Goal: Find specific page/section: Find specific page/section

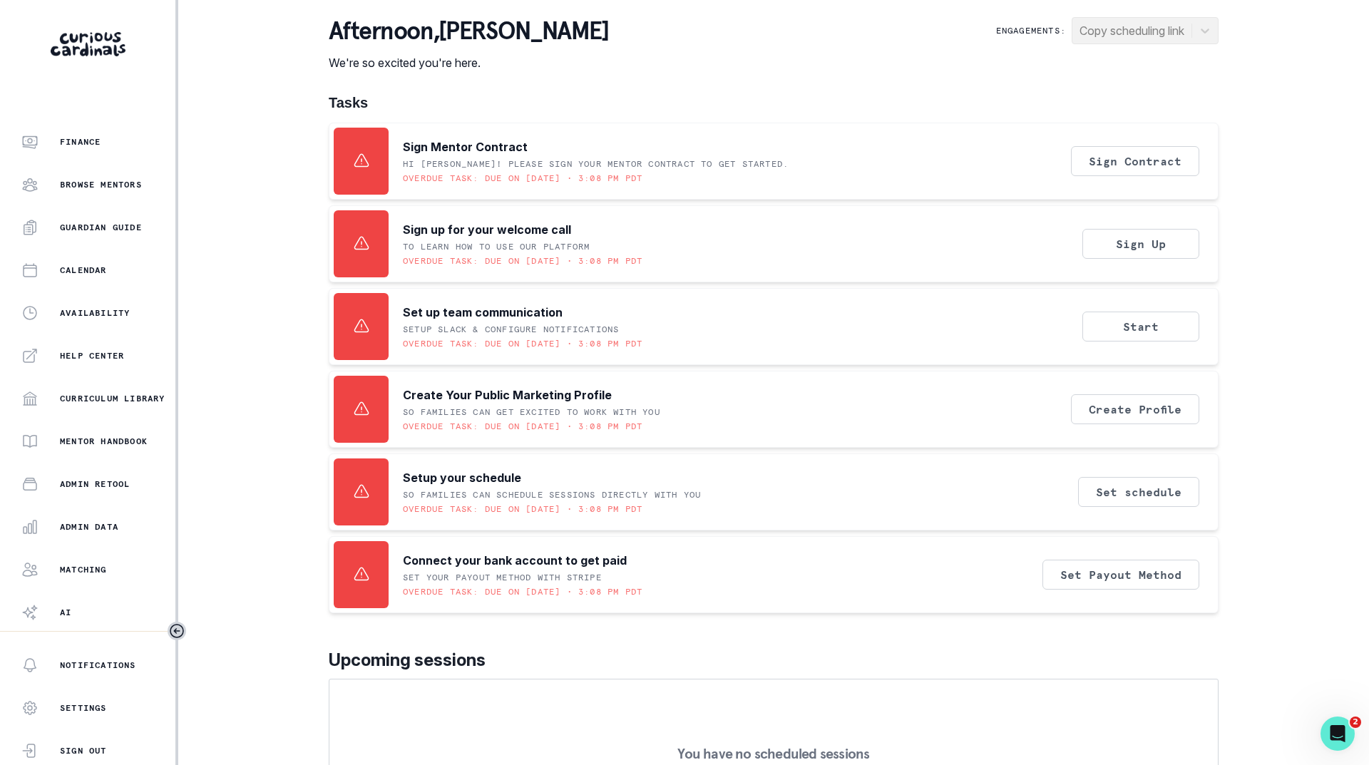
scroll to position [110, 0]
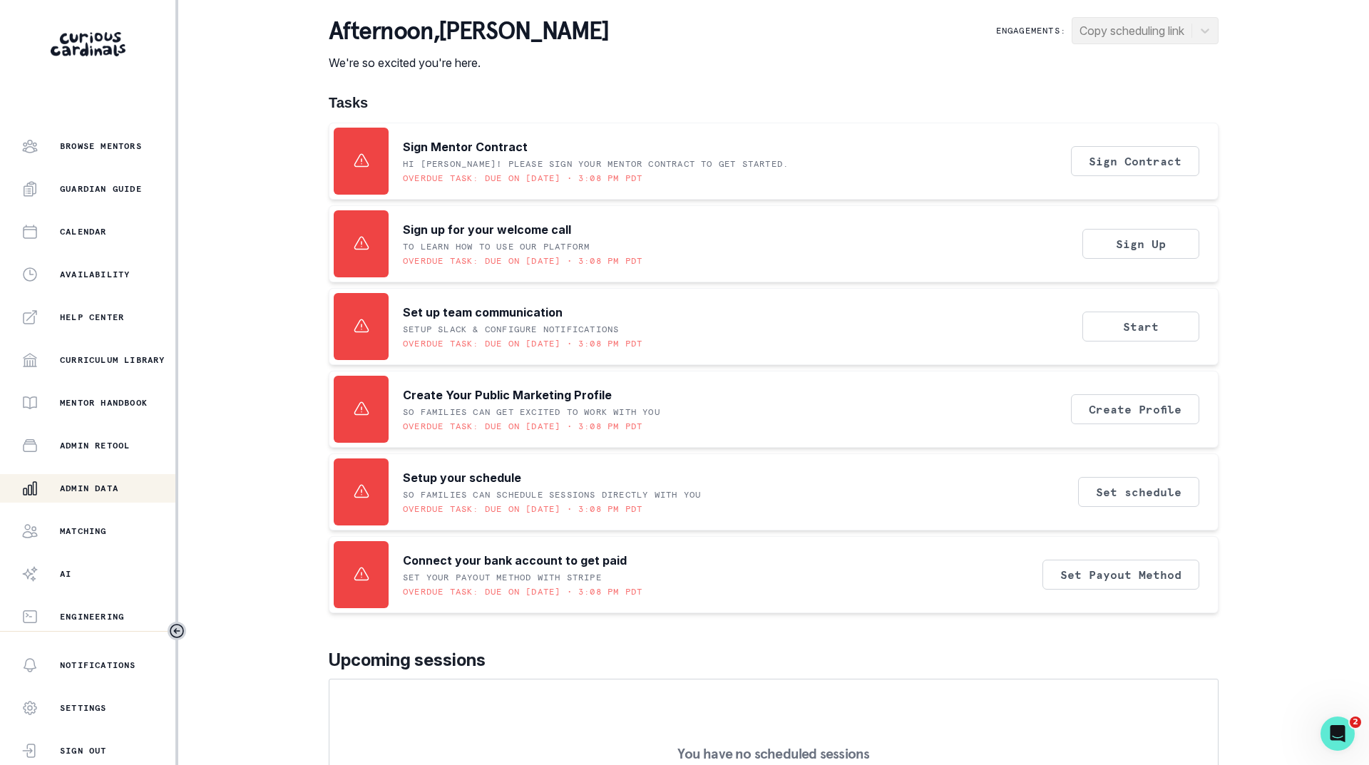
click at [85, 494] on div "Admin Data" at bounding box center [98, 488] width 154 height 17
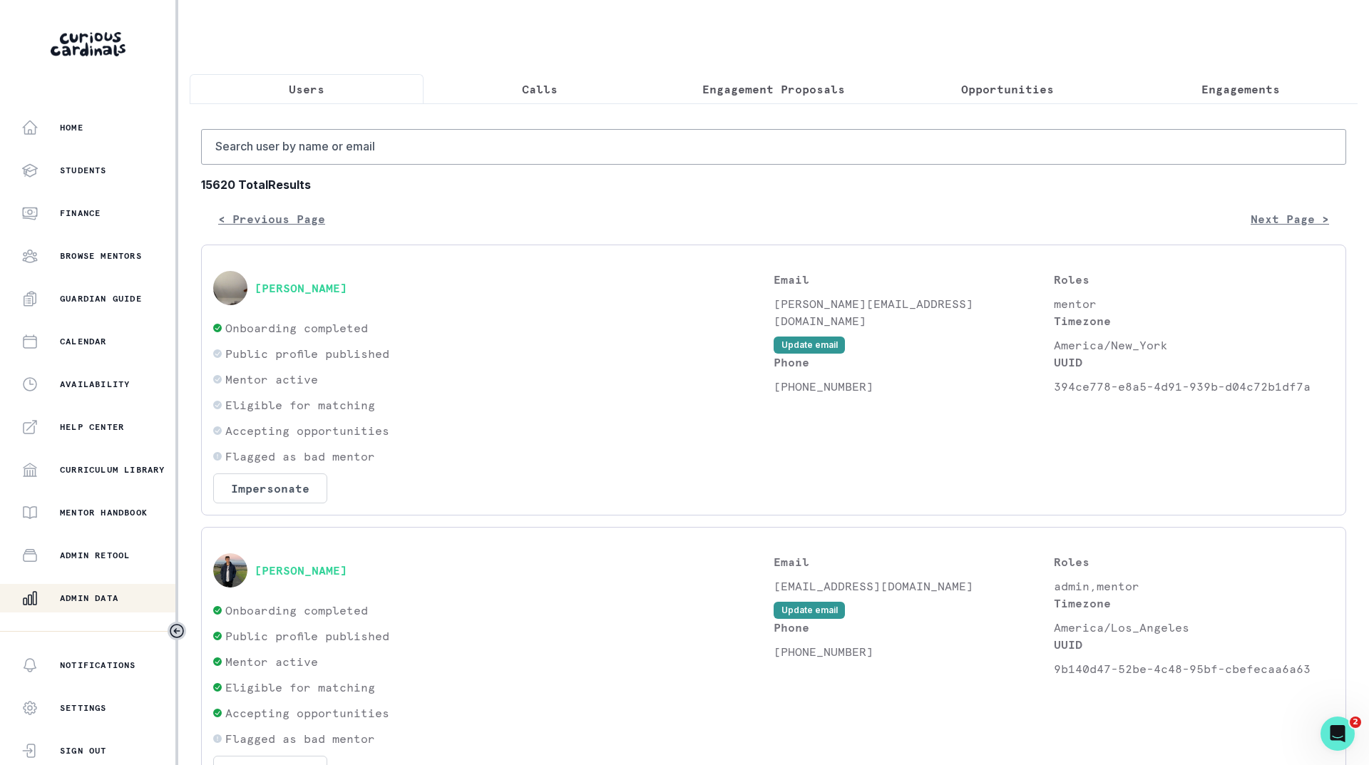
click at [1211, 84] on p "Engagements" at bounding box center [1240, 89] width 78 height 17
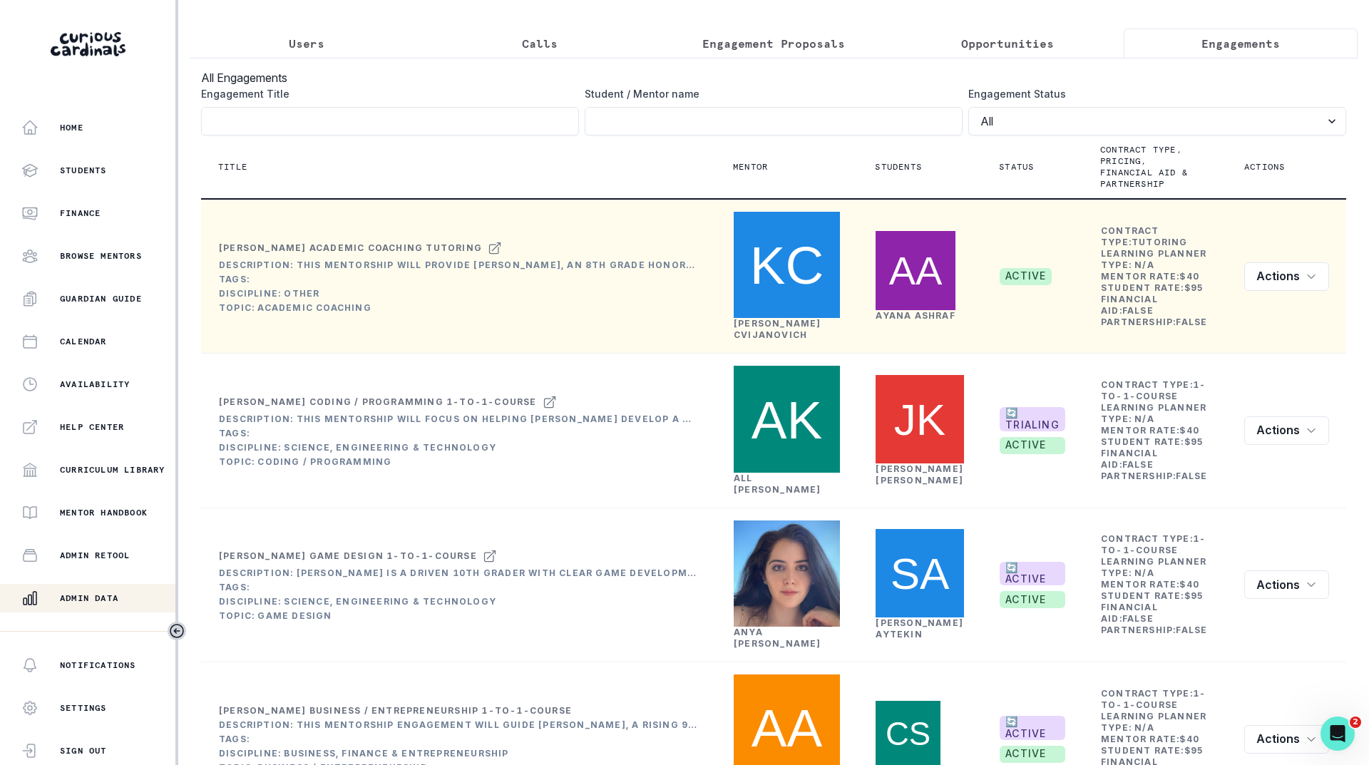
scroll to position [71, 0]
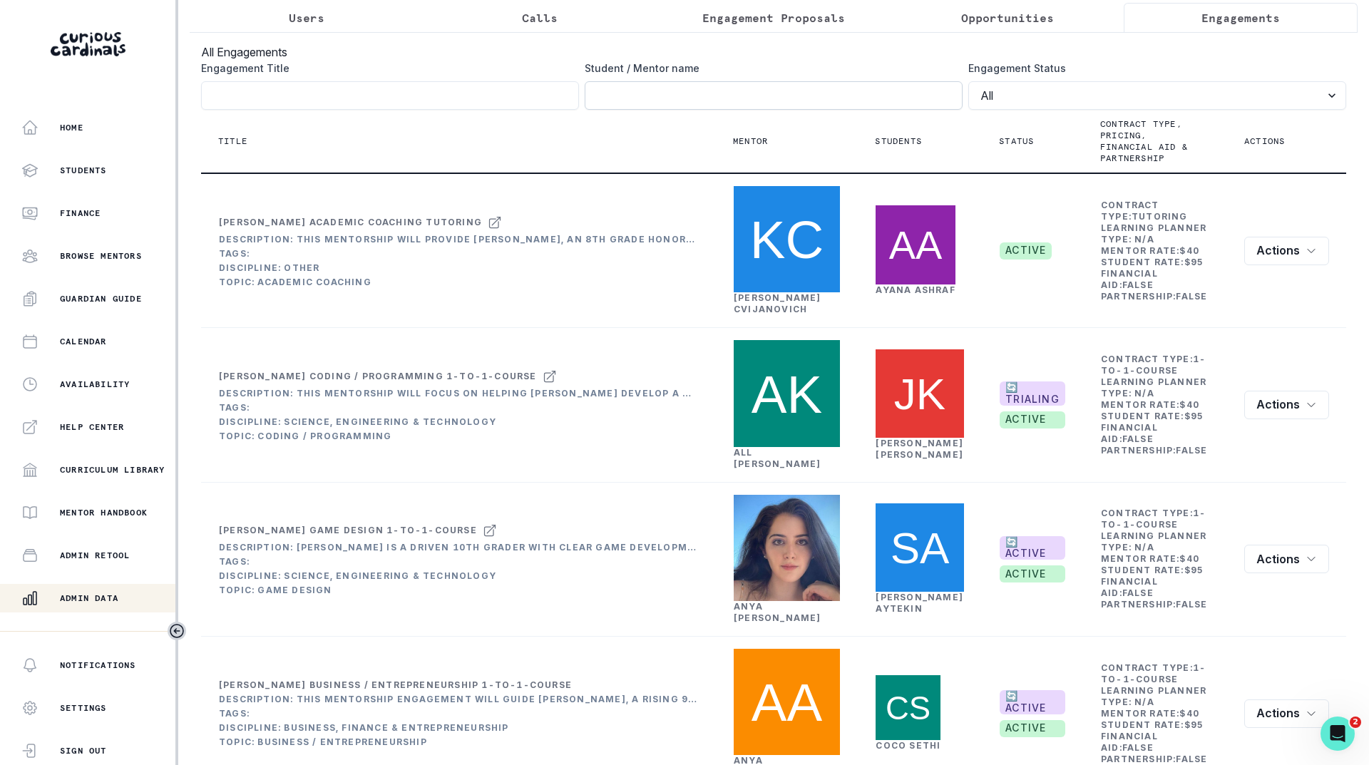
click at [786, 106] on input "Engagement Title" at bounding box center [774, 95] width 378 height 29
type input "gabe pris"
click button "submit" at bounding box center [0, 0] width 0 height 0
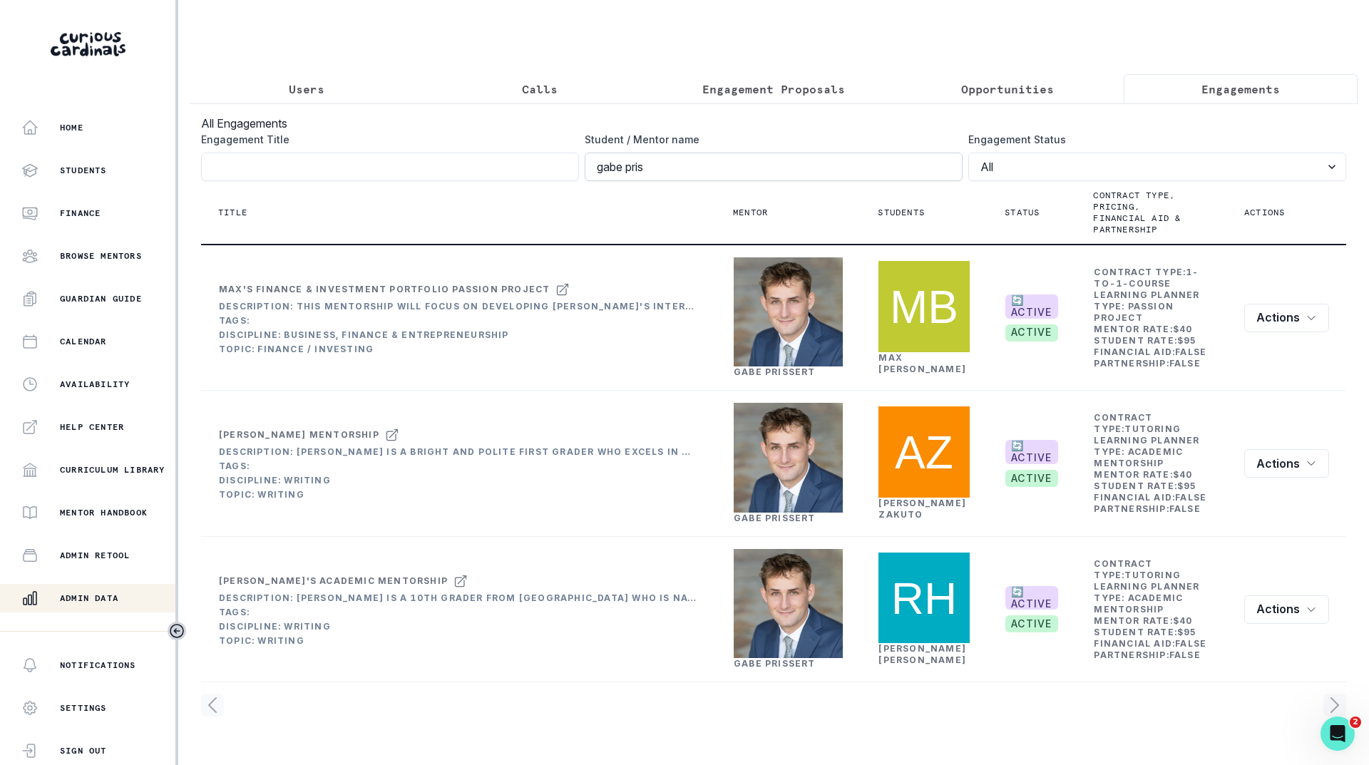
scroll to position [0, 0]
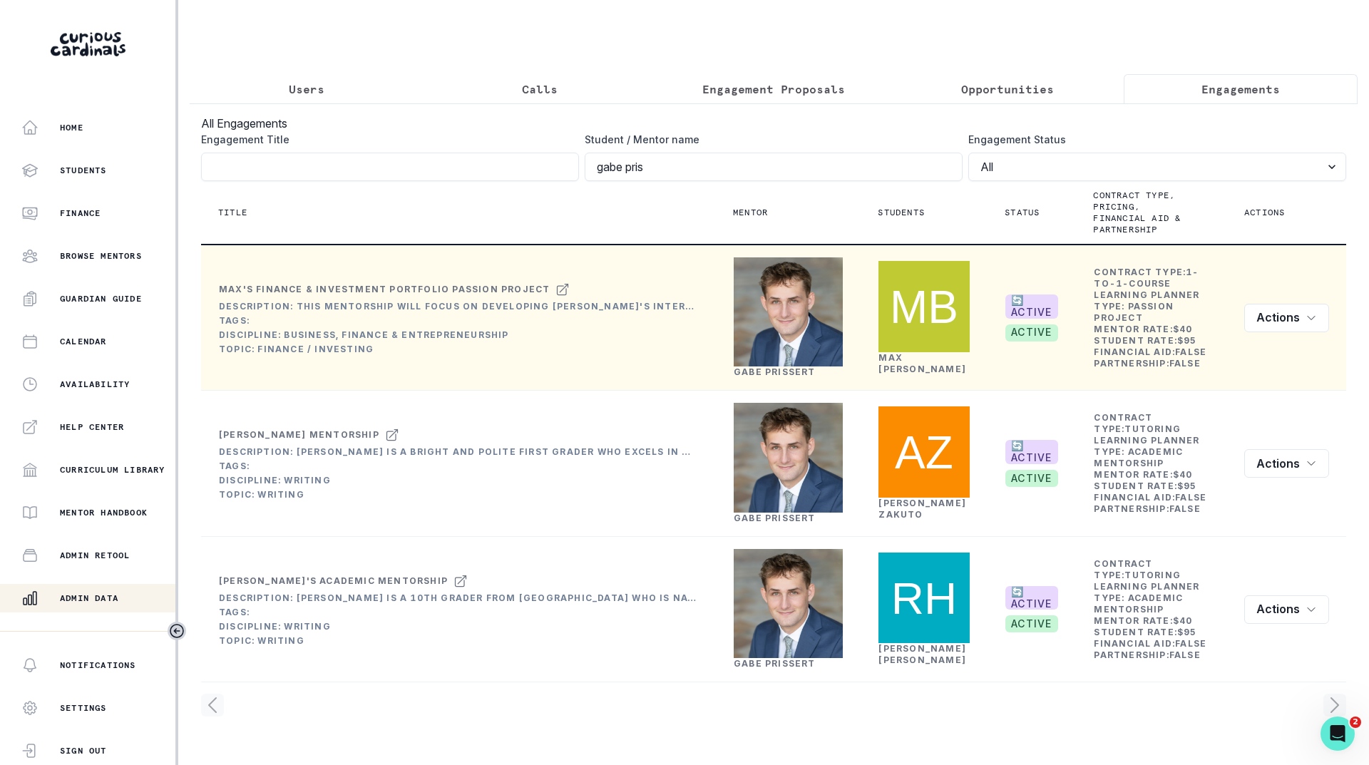
click at [783, 377] on link "[PERSON_NAME]" at bounding box center [775, 371] width 82 height 11
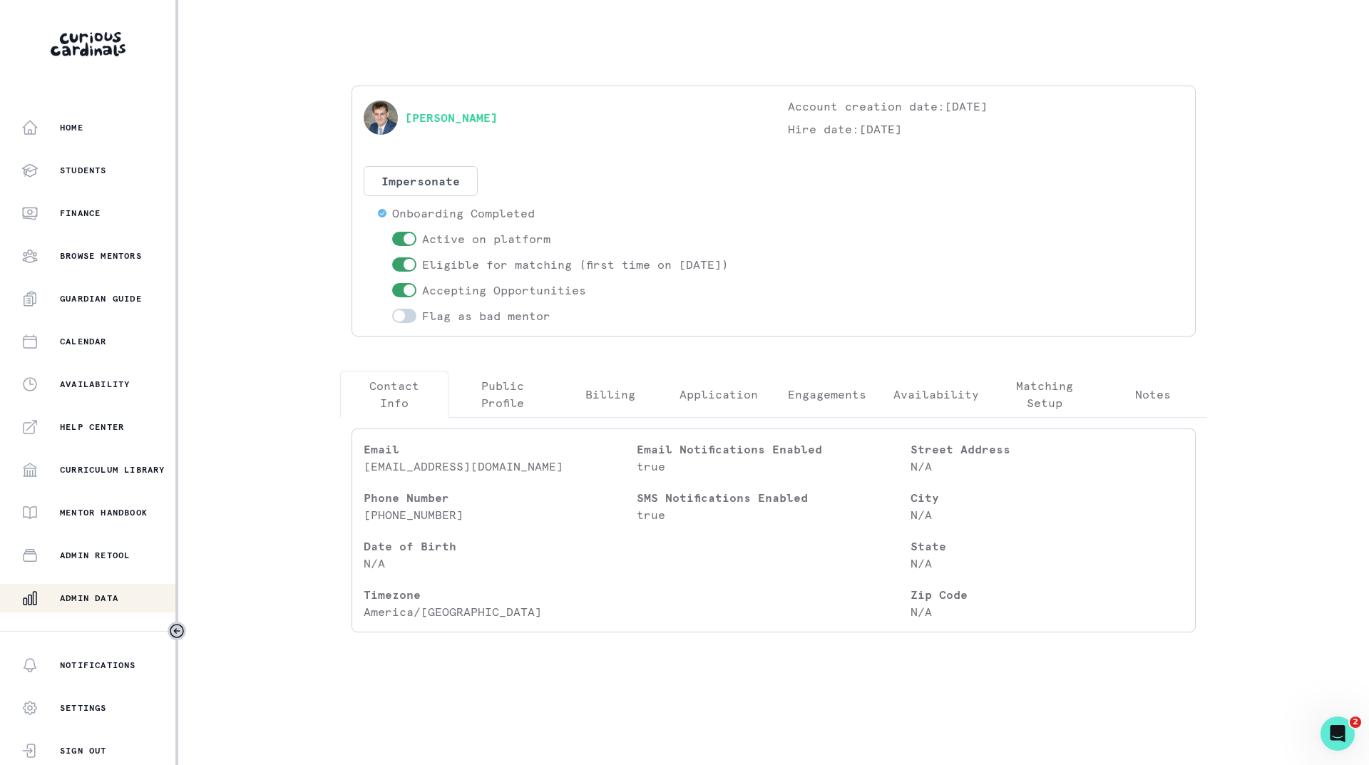
click at [809, 396] on p "Engagements" at bounding box center [827, 394] width 78 height 17
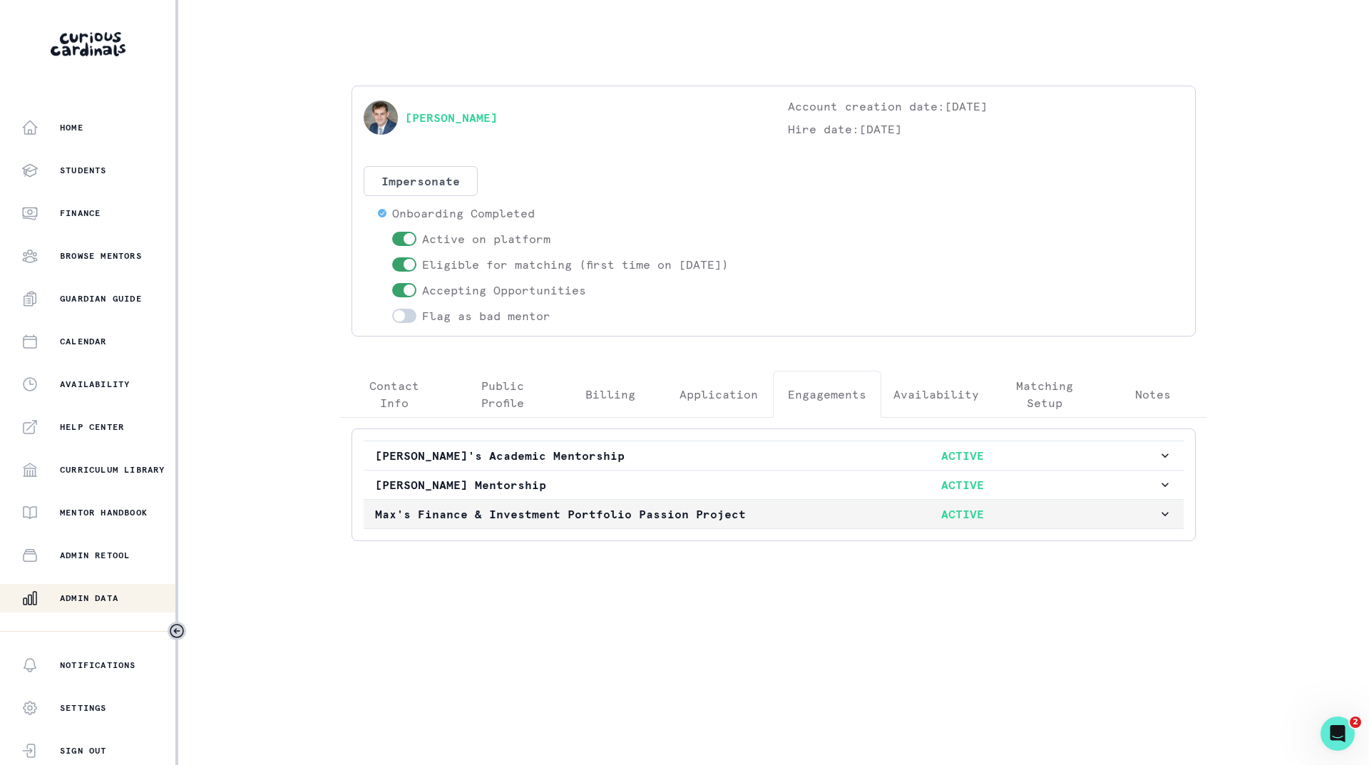
click at [731, 509] on p "Max's Finance & Investment Portfolio Passion Project" at bounding box center [570, 513] width 391 height 17
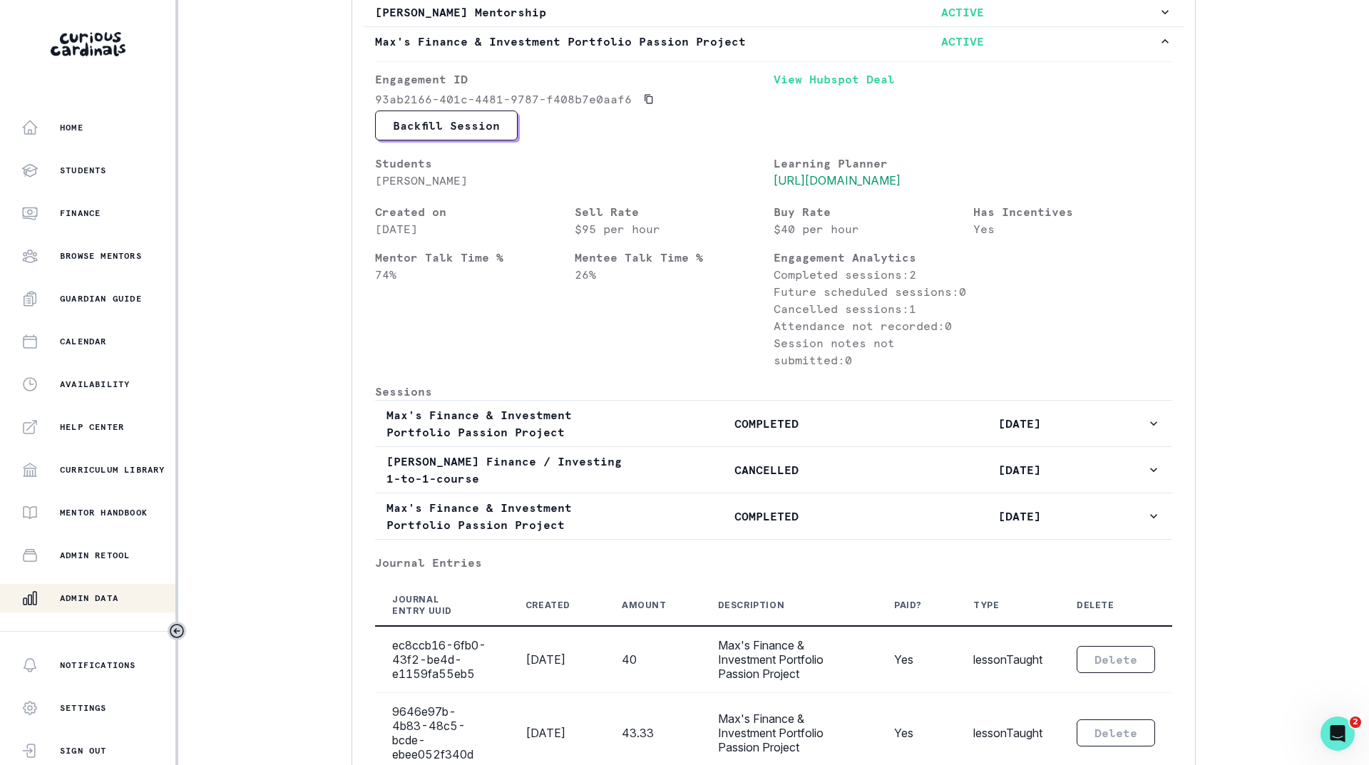
scroll to position [499, 0]
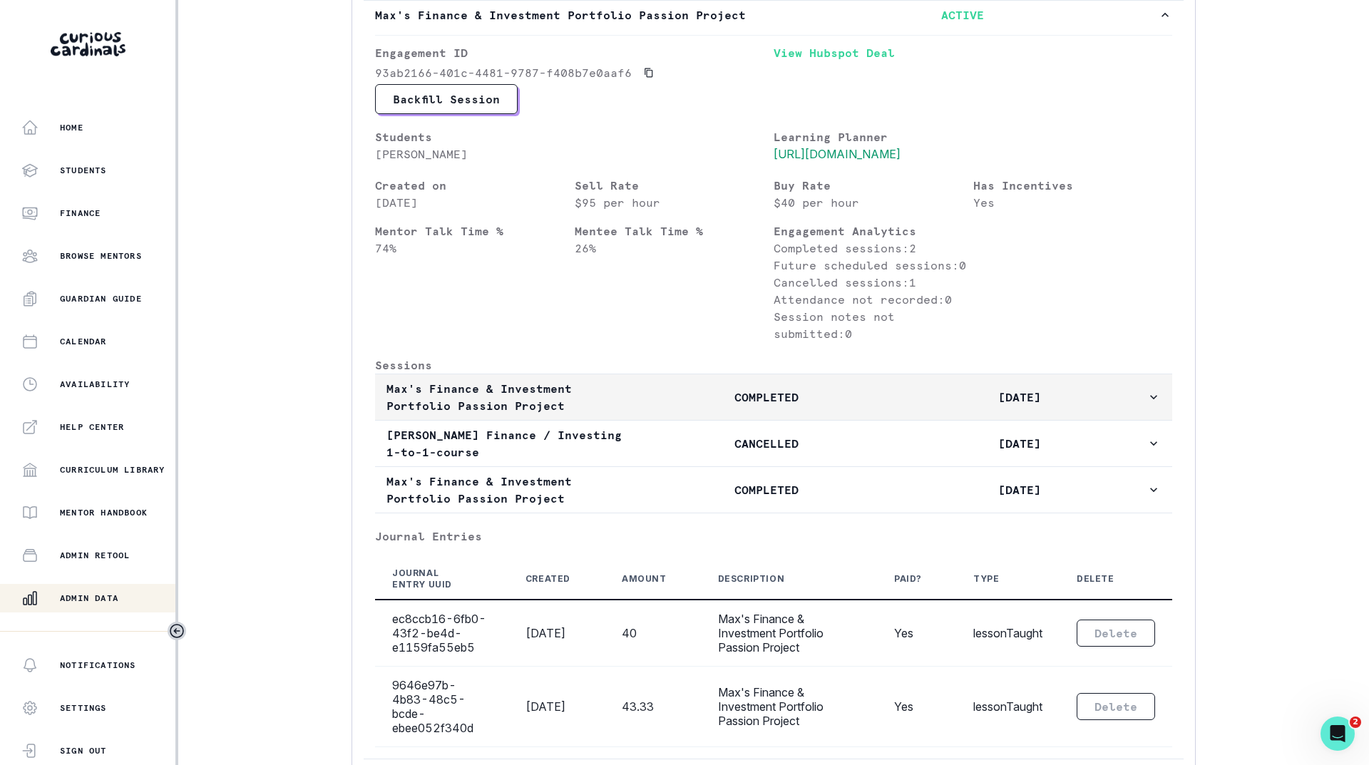
click at [742, 420] on button "Max's Finance & Investment Portfolio Passion Project COMPLETED [DATE]" at bounding box center [773, 397] width 797 height 46
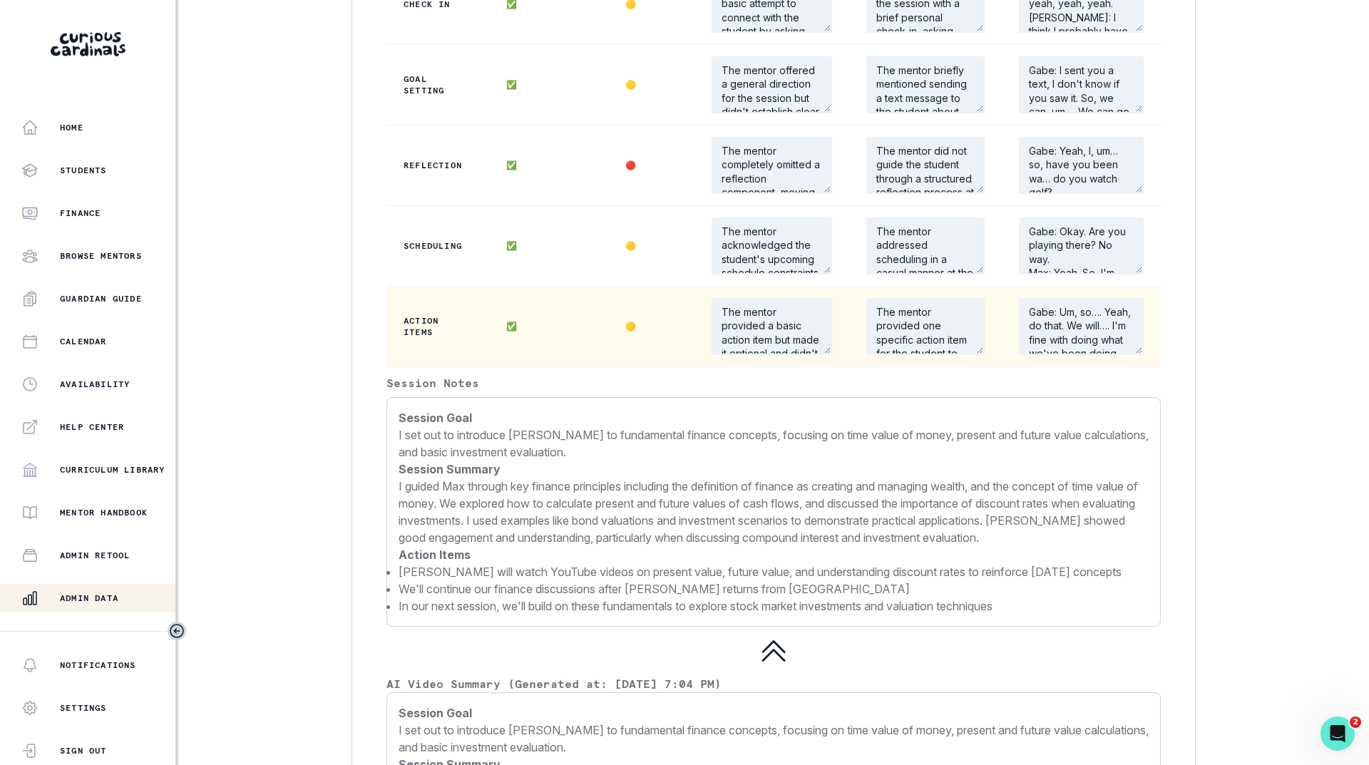
scroll to position [1283, 0]
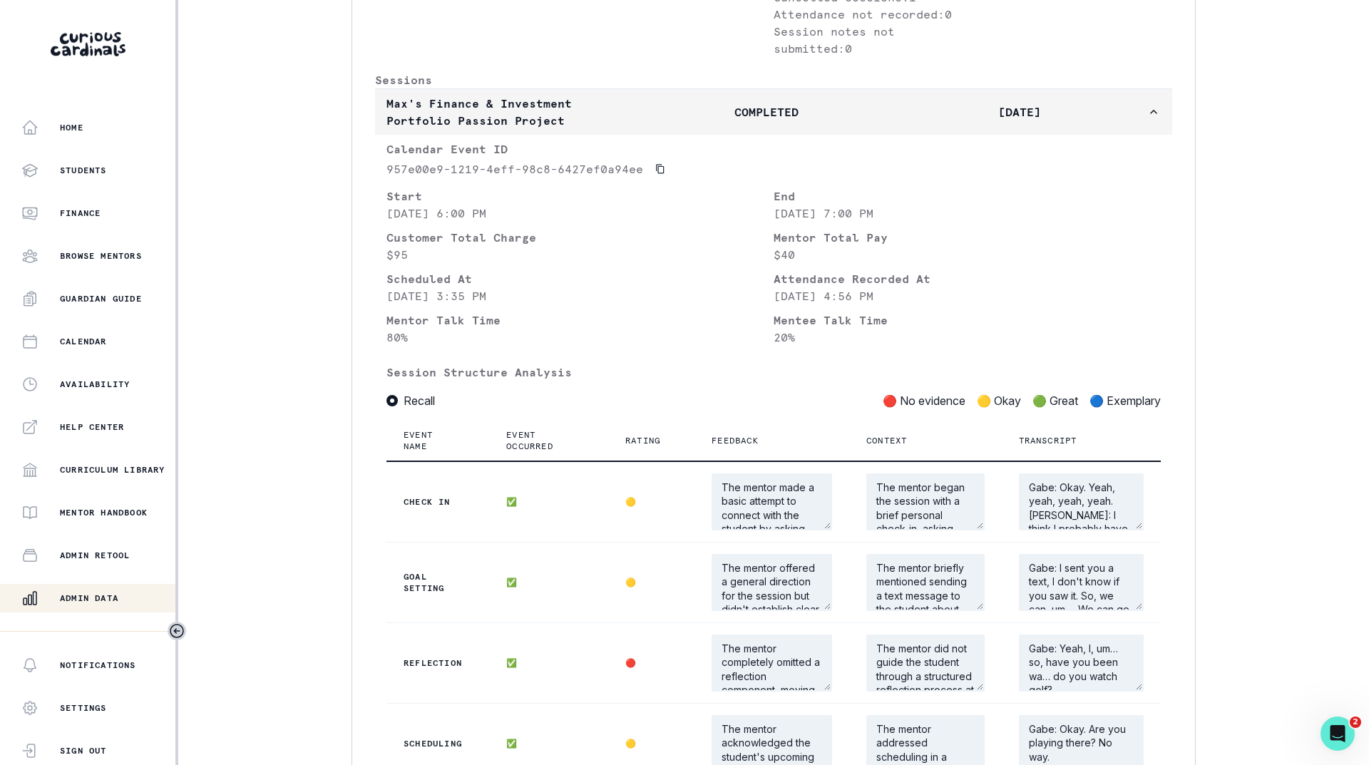
click at [687, 130] on button "Max's Finance & Investment Portfolio Passion Project COMPLETED [DATE]" at bounding box center [773, 112] width 797 height 46
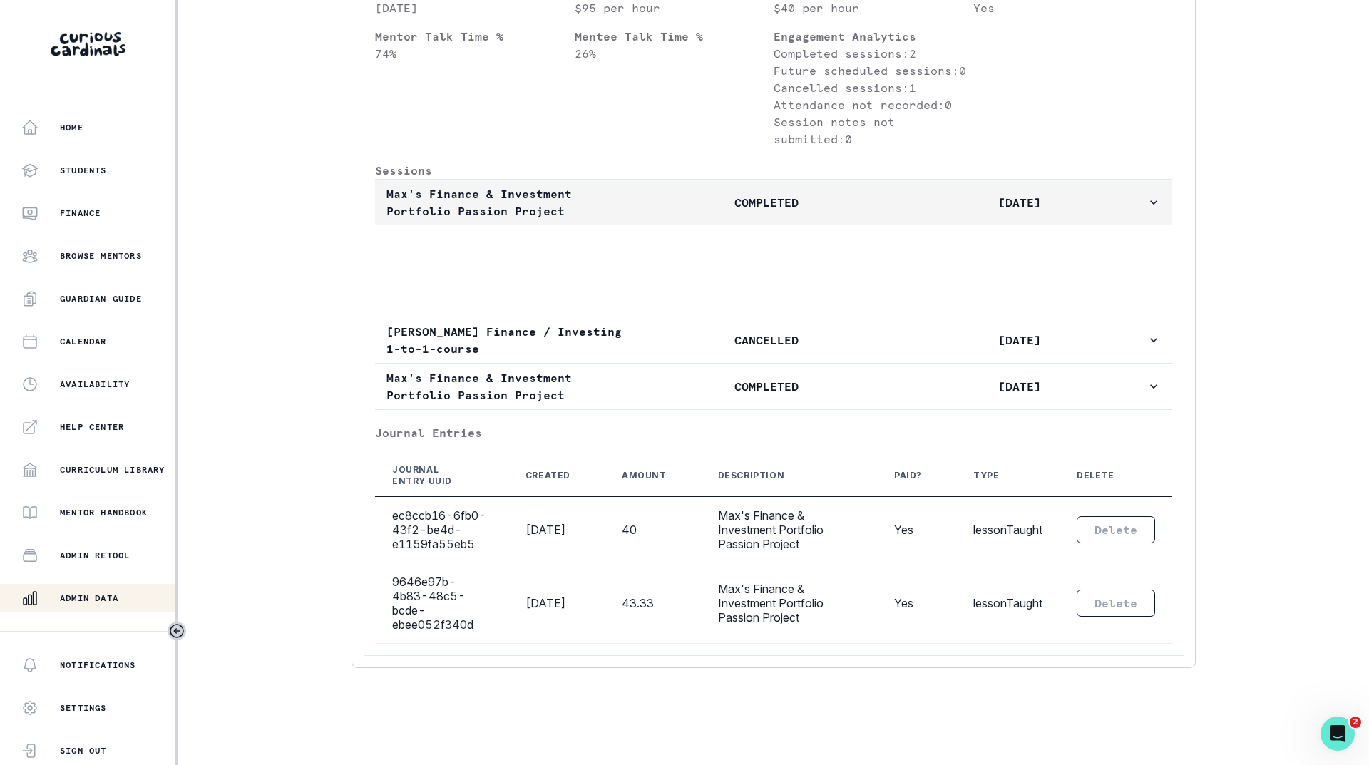
scroll to position [637, 0]
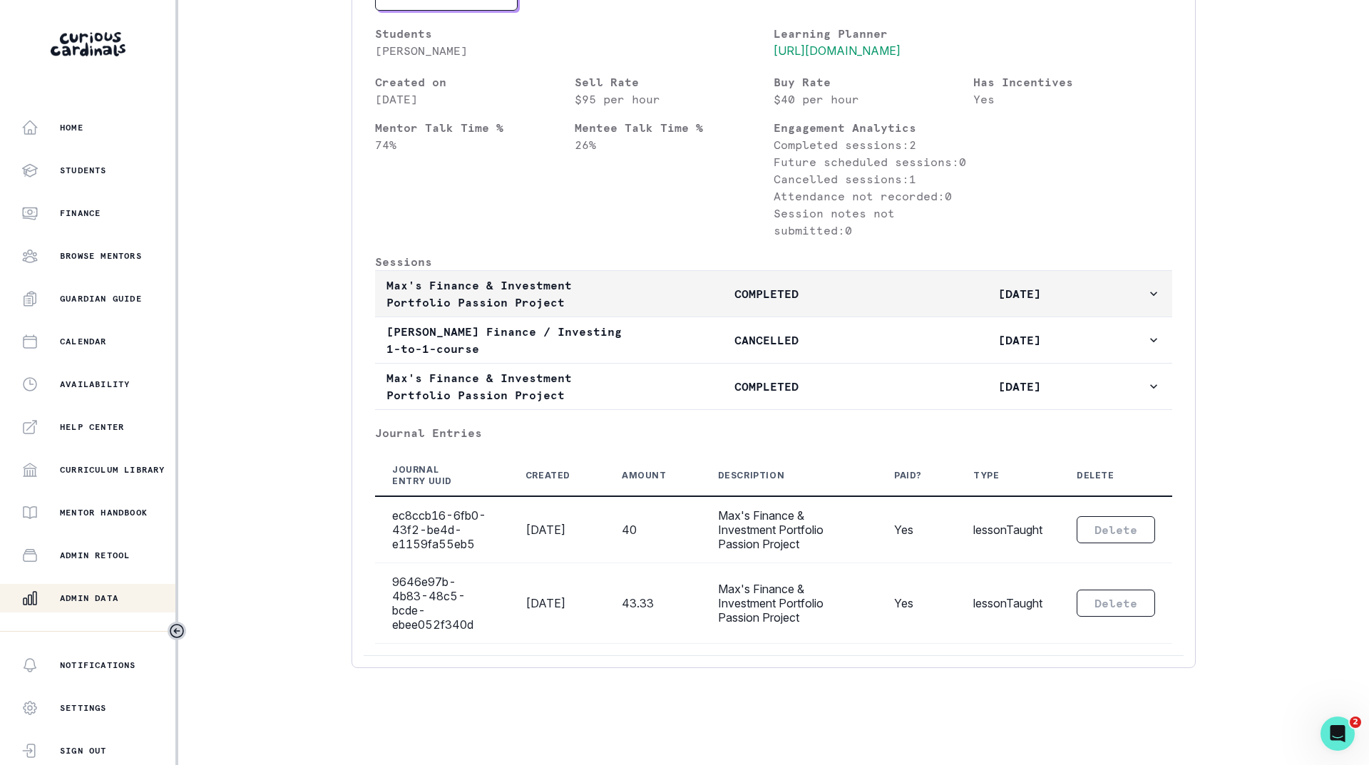
click at [568, 297] on p "Max's Finance & Investment Portfolio Passion Project" at bounding box center [512, 294] width 253 height 34
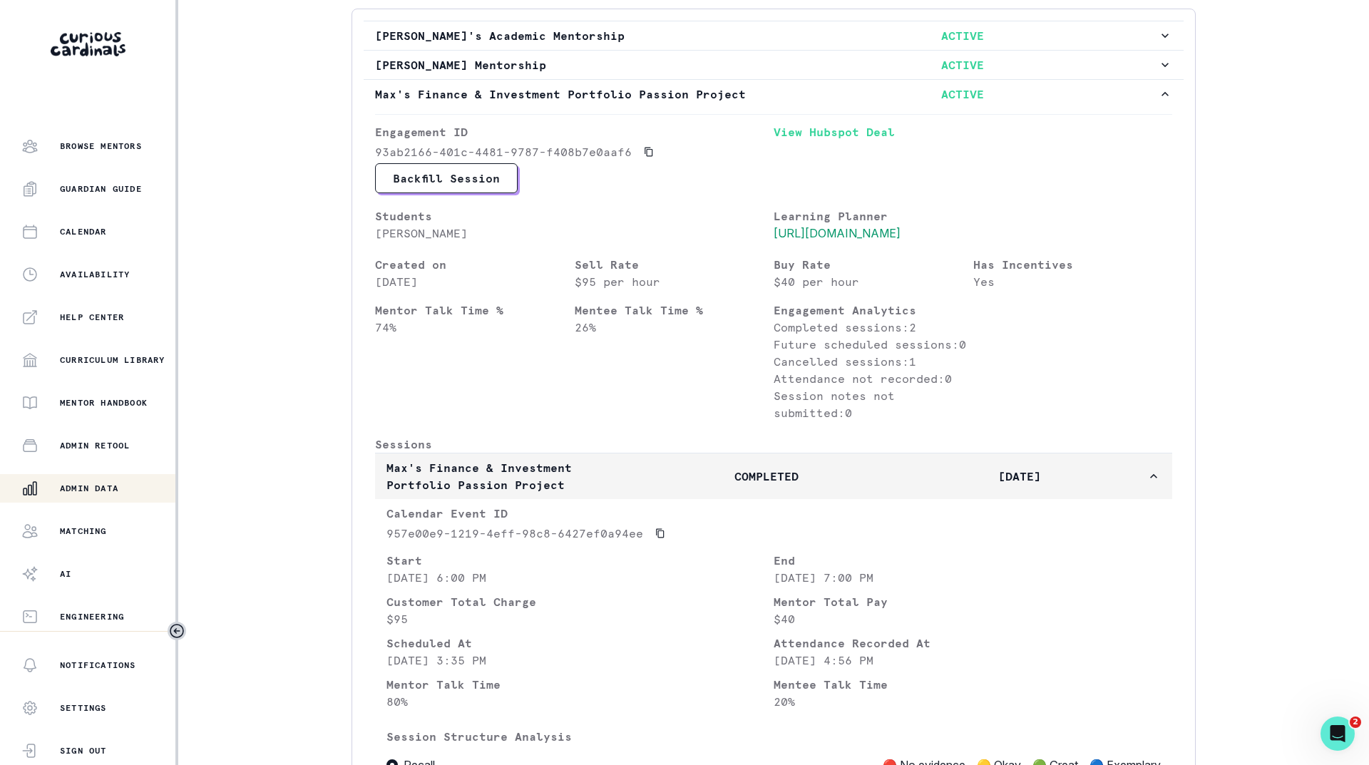
scroll to position [214, 0]
